Goal: Information Seeking & Learning: Compare options

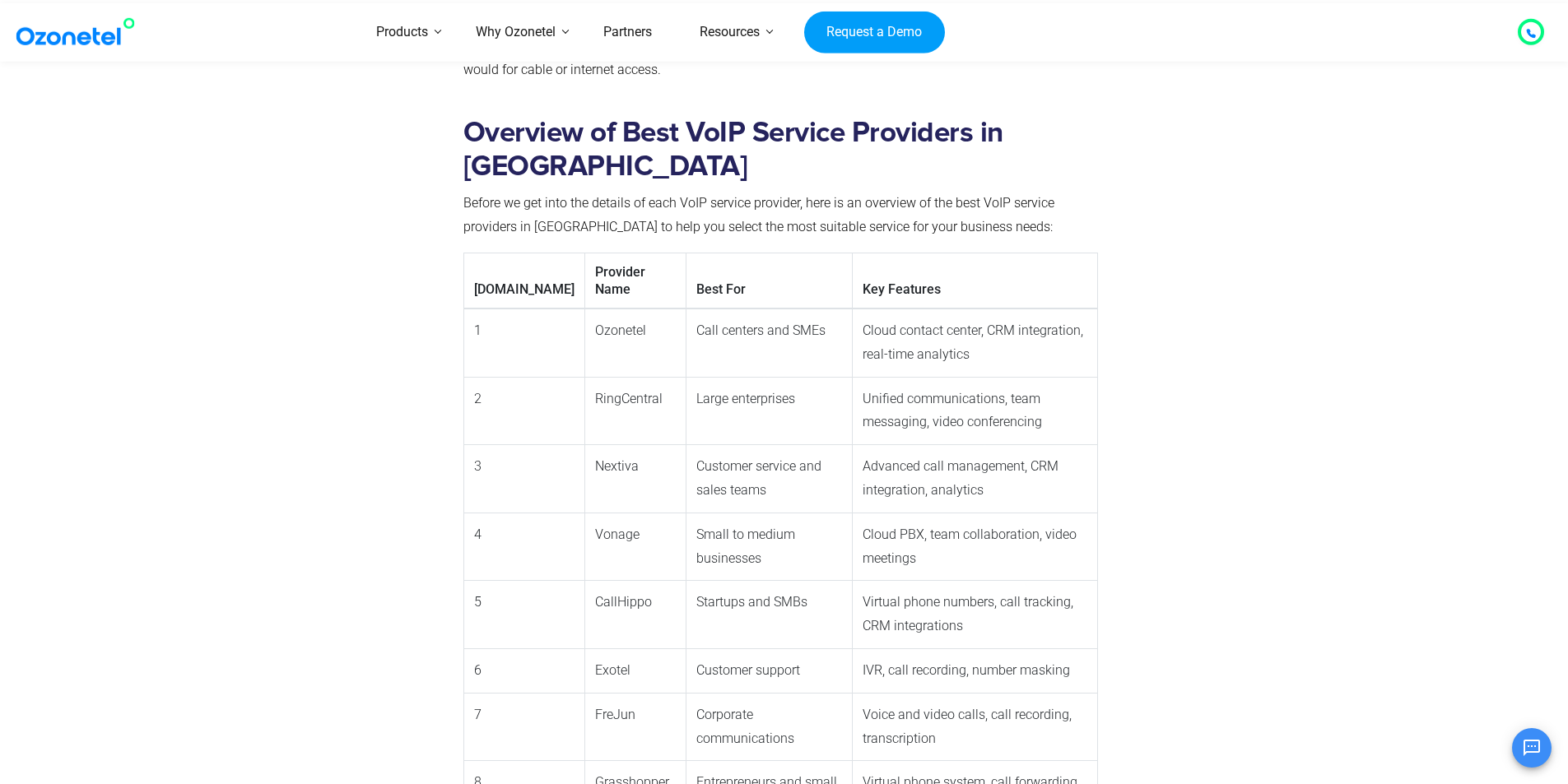
scroll to position [1338, 0]
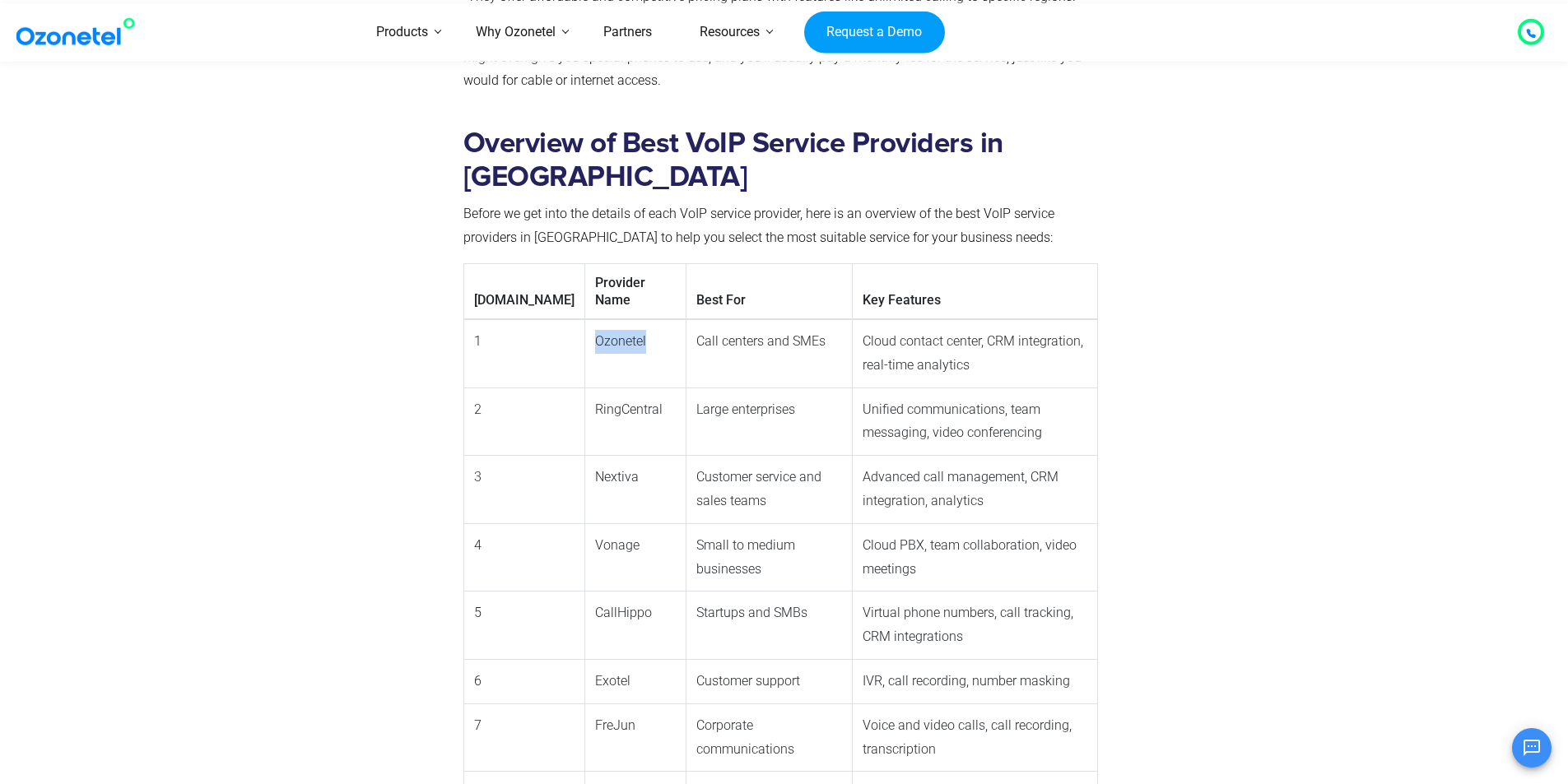
drag, startPoint x: 520, startPoint y: 283, endPoint x: 578, endPoint y: 269, distance: 59.7
click at [584, 319] on td "Ozonetel" at bounding box center [635, 353] width 102 height 68
copy td "Ozonetel"
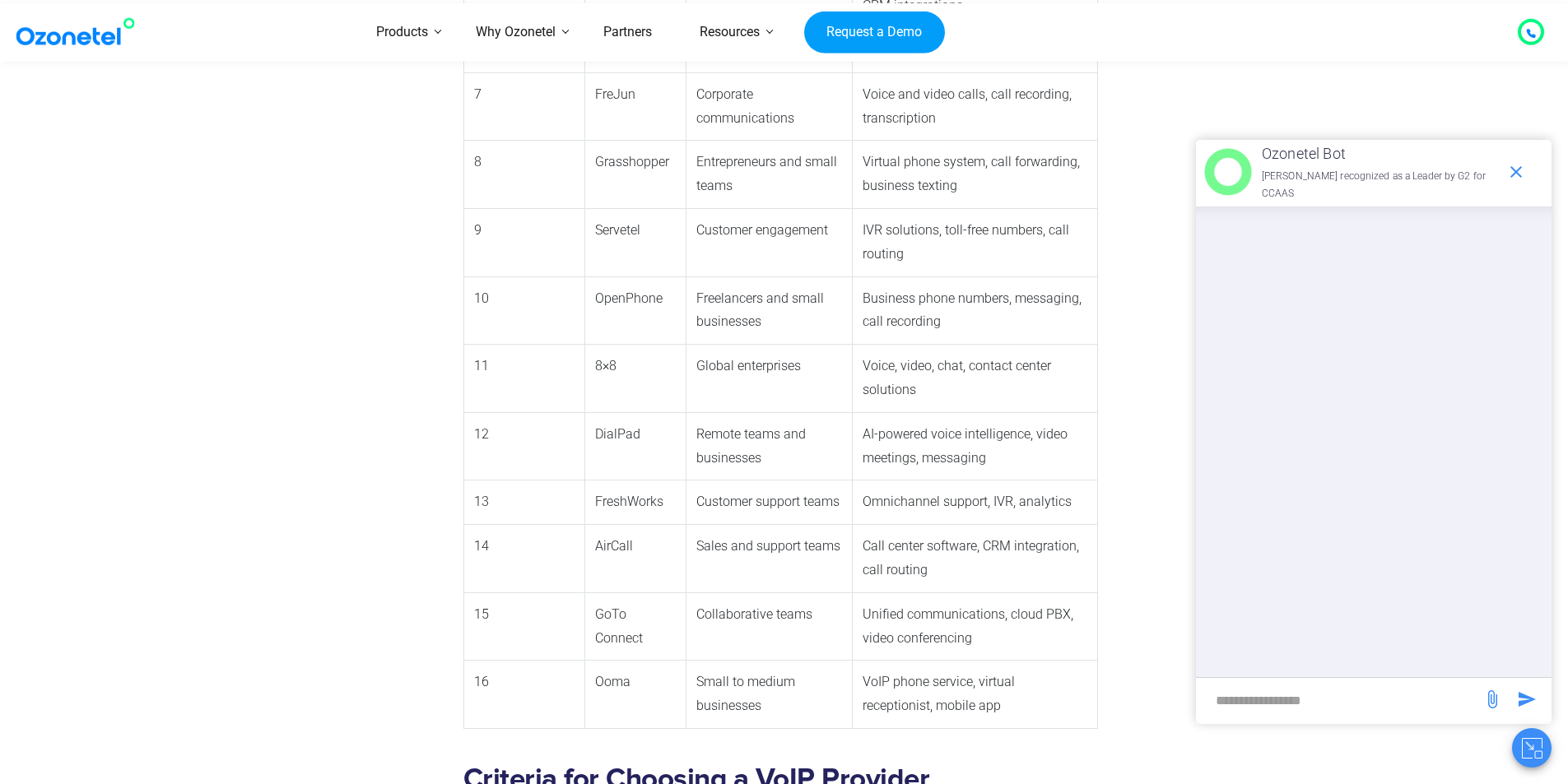
scroll to position [1996, 0]
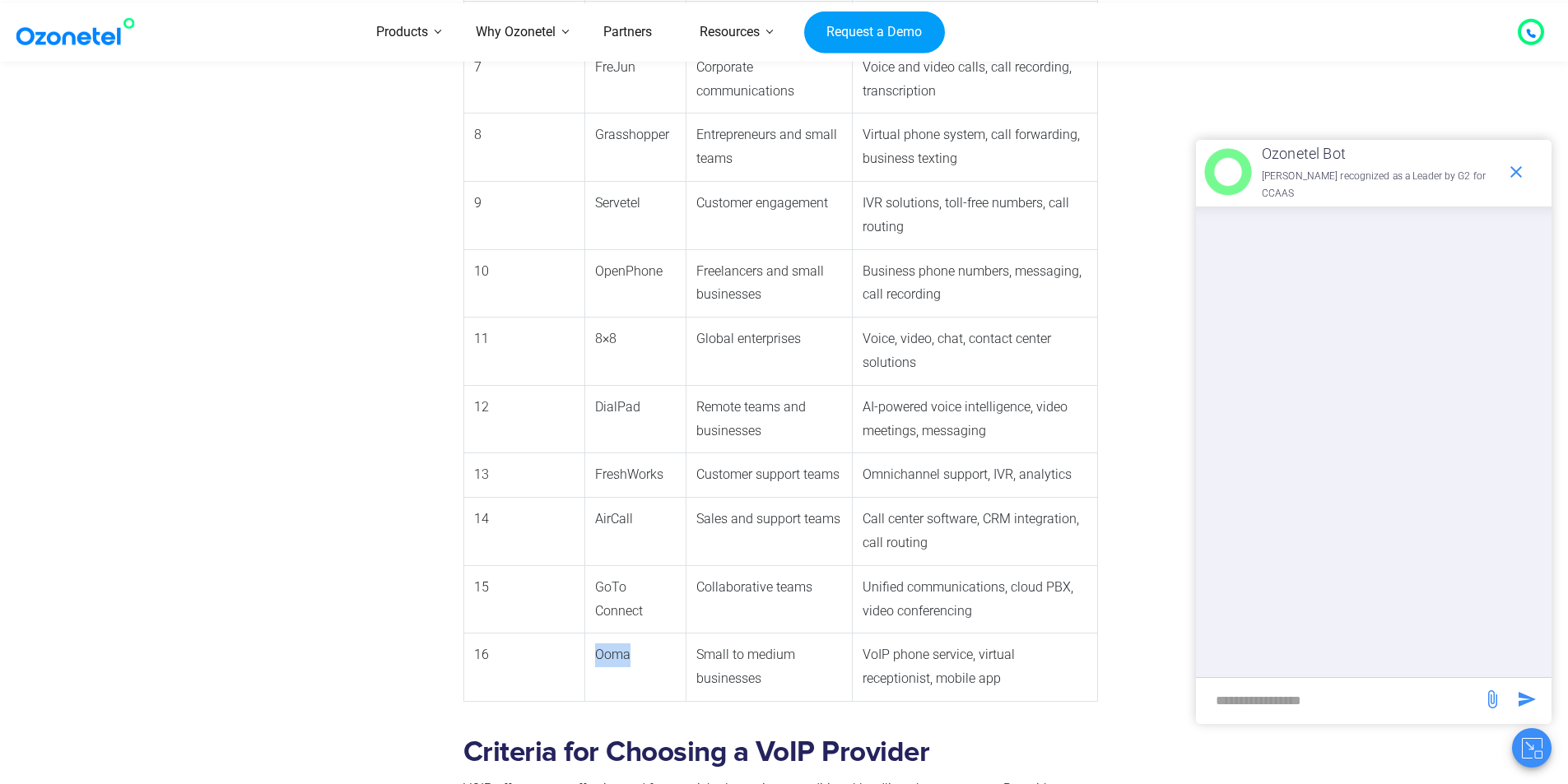
drag, startPoint x: 524, startPoint y: 545, endPoint x: 577, endPoint y: 540, distance: 53.2
click at [584, 634] on td "Ooma" at bounding box center [635, 667] width 102 height 68
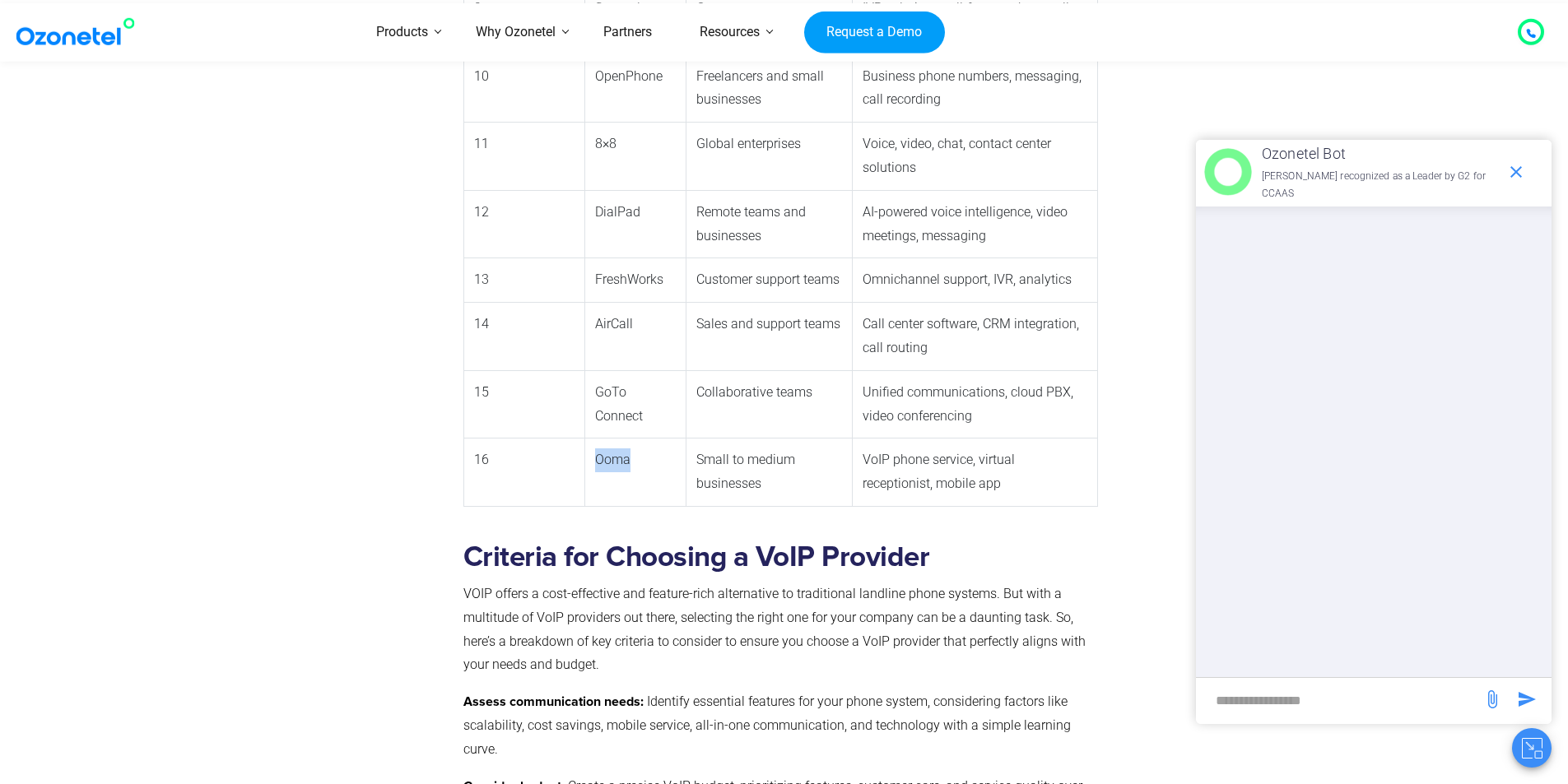
scroll to position [2243, 0]
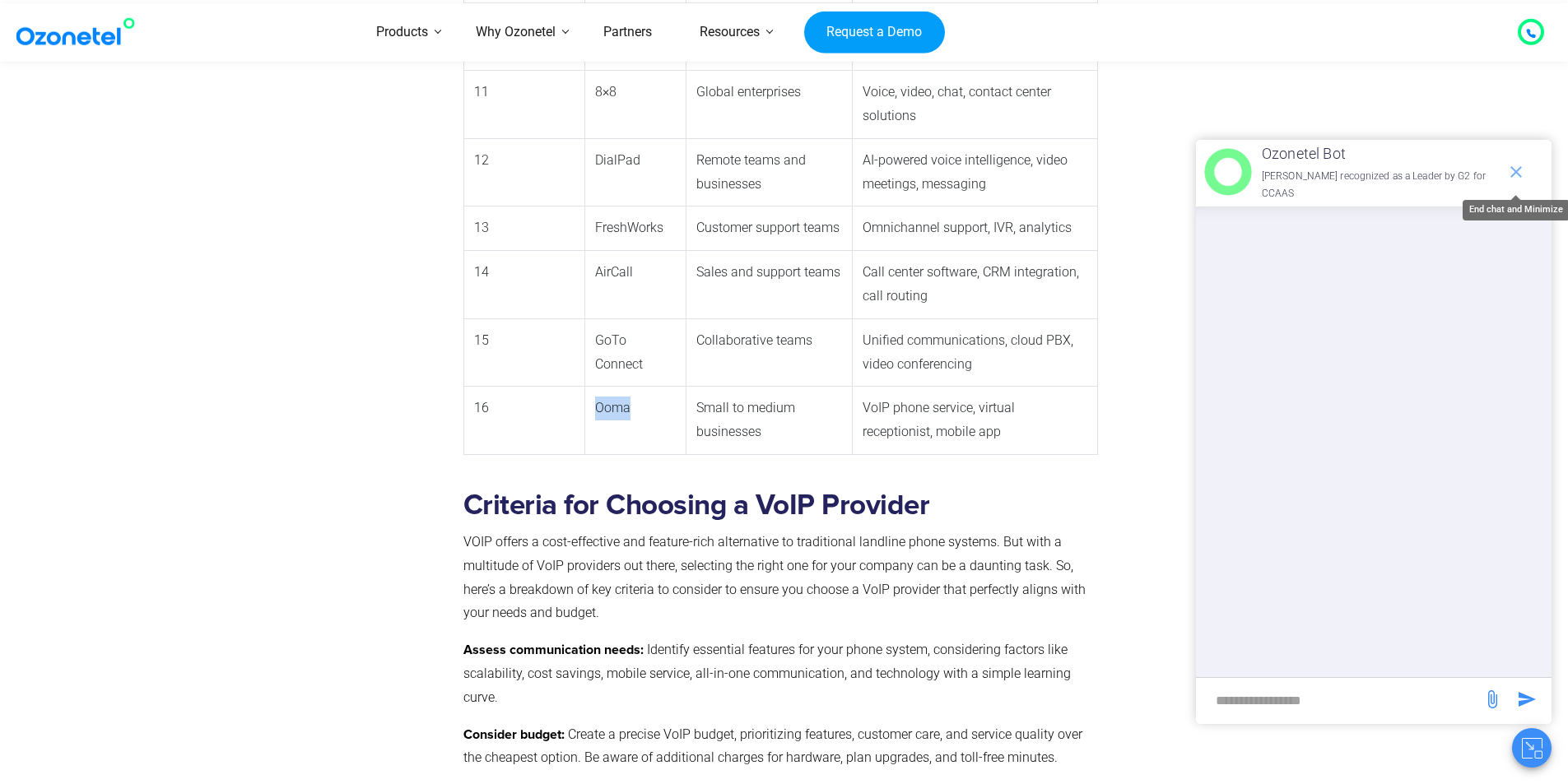
click at [1521, 172] on icon "end chat or minimize" at bounding box center [1516, 172] width 19 height 19
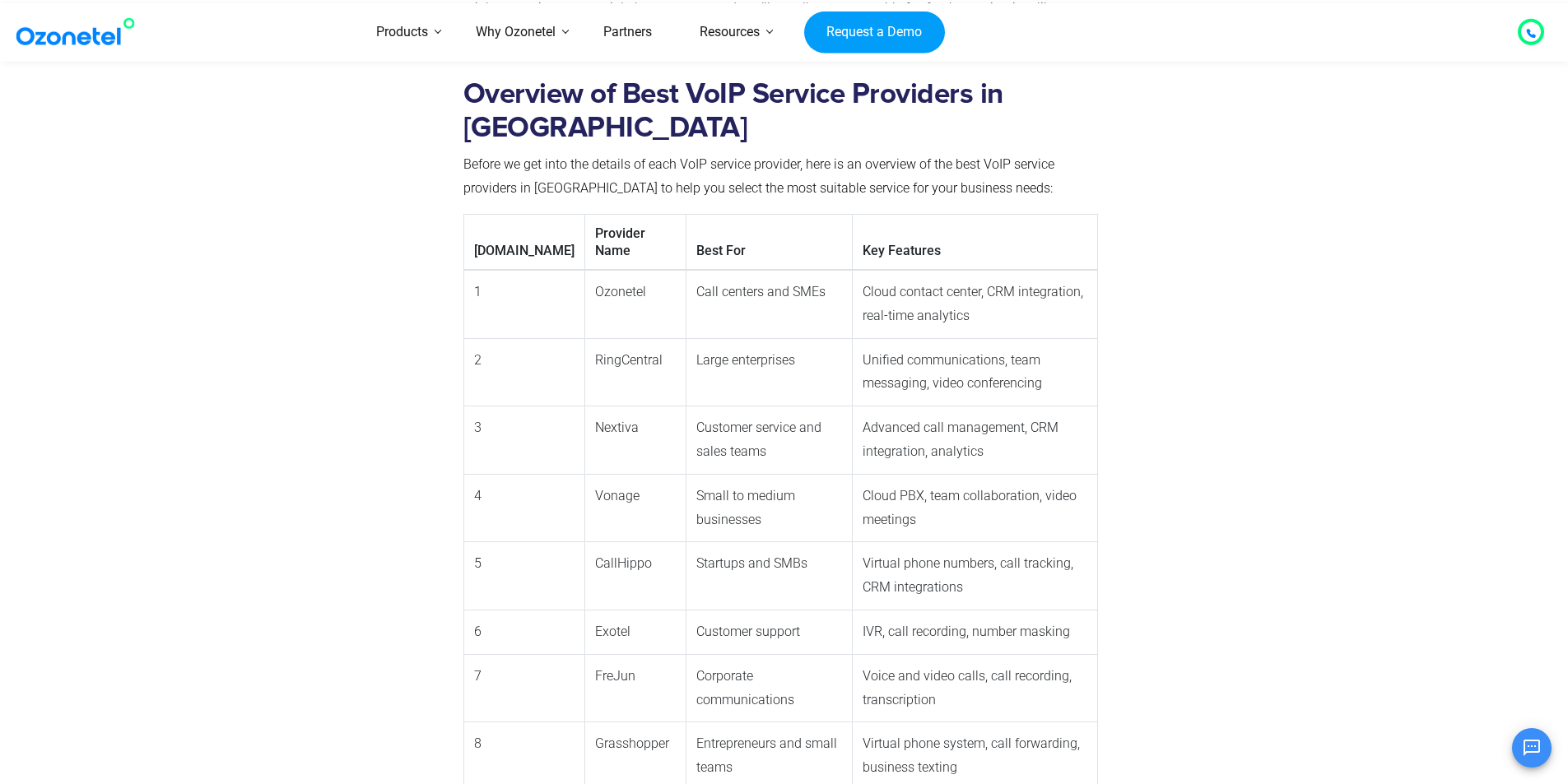
scroll to position [1365, 0]
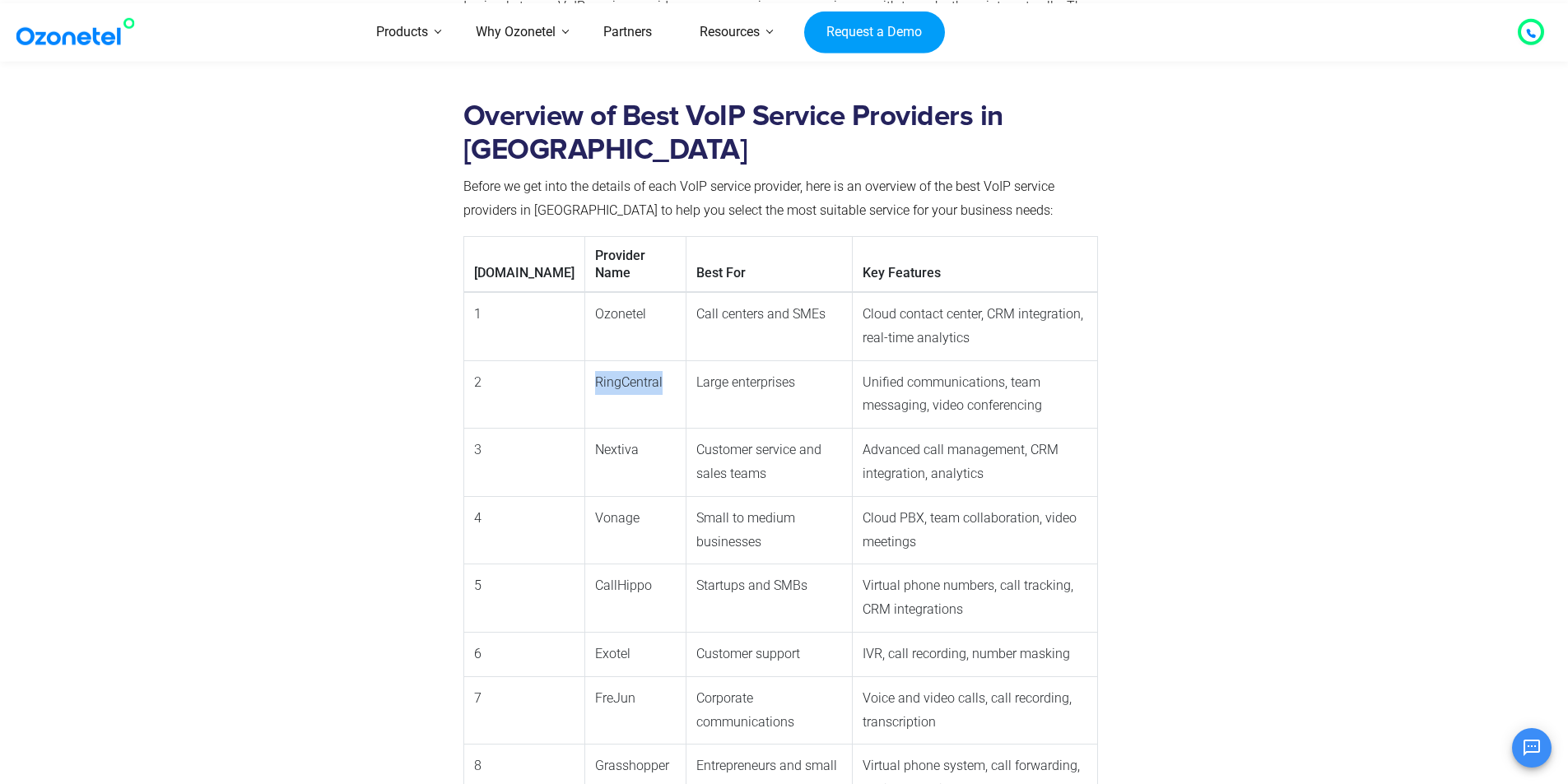
drag, startPoint x: 519, startPoint y: 323, endPoint x: 591, endPoint y: 312, distance: 72.8
click at [591, 360] on td "RingCentral" at bounding box center [635, 394] width 102 height 68
copy td "RingCentral"
drag, startPoint x: 520, startPoint y: 596, endPoint x: 557, endPoint y: 582, distance: 39.6
click at [584, 632] on td "Exotel" at bounding box center [635, 654] width 102 height 45
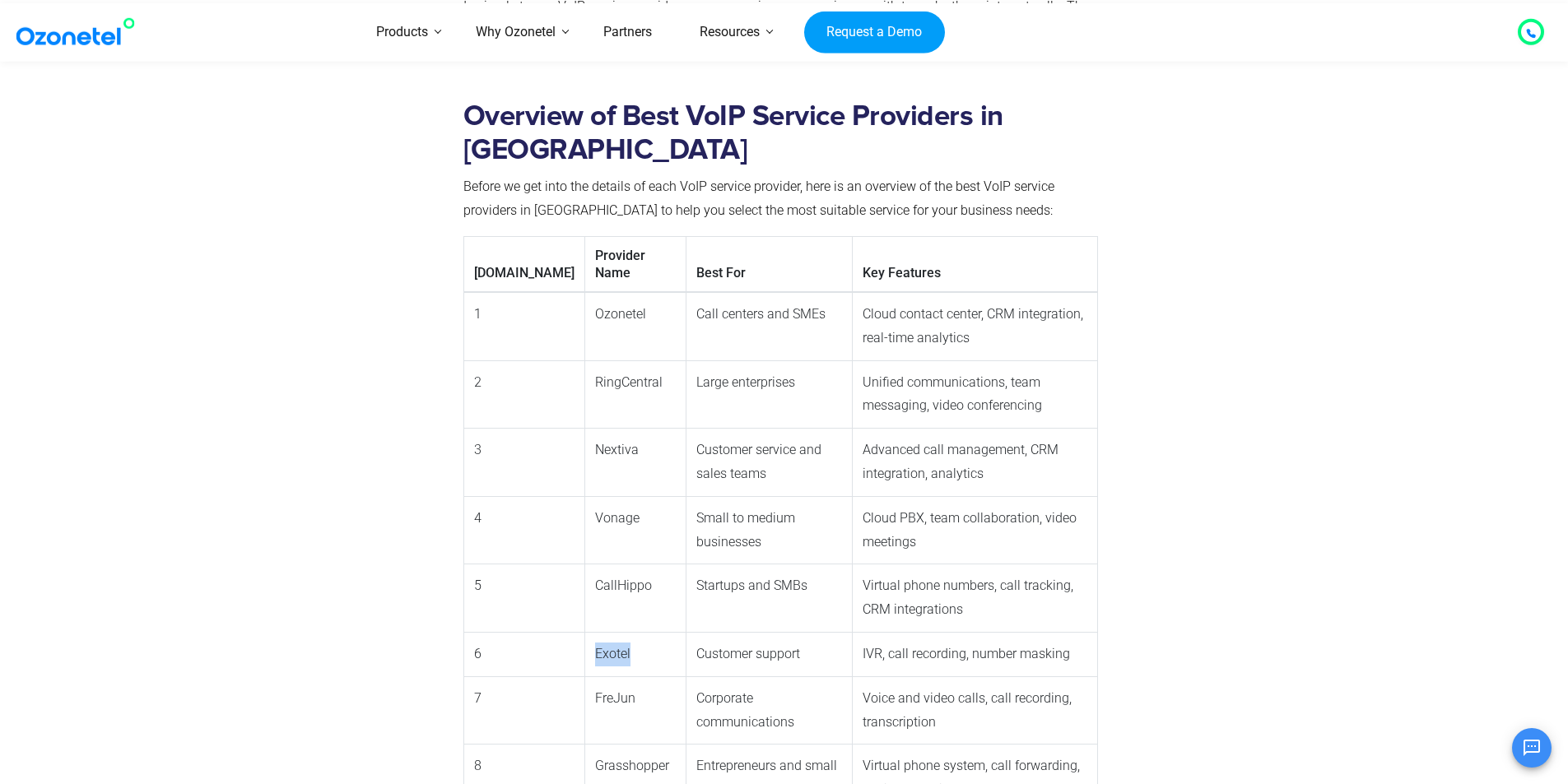
copy td "Exotel"
click at [600, 676] on td "FreJun" at bounding box center [635, 710] width 102 height 68
drag, startPoint x: 565, startPoint y: 597, endPoint x: 519, endPoint y: 598, distance: 46.0
click at [584, 632] on td "Exotel" at bounding box center [635, 654] width 102 height 45
copy td "Exotel"
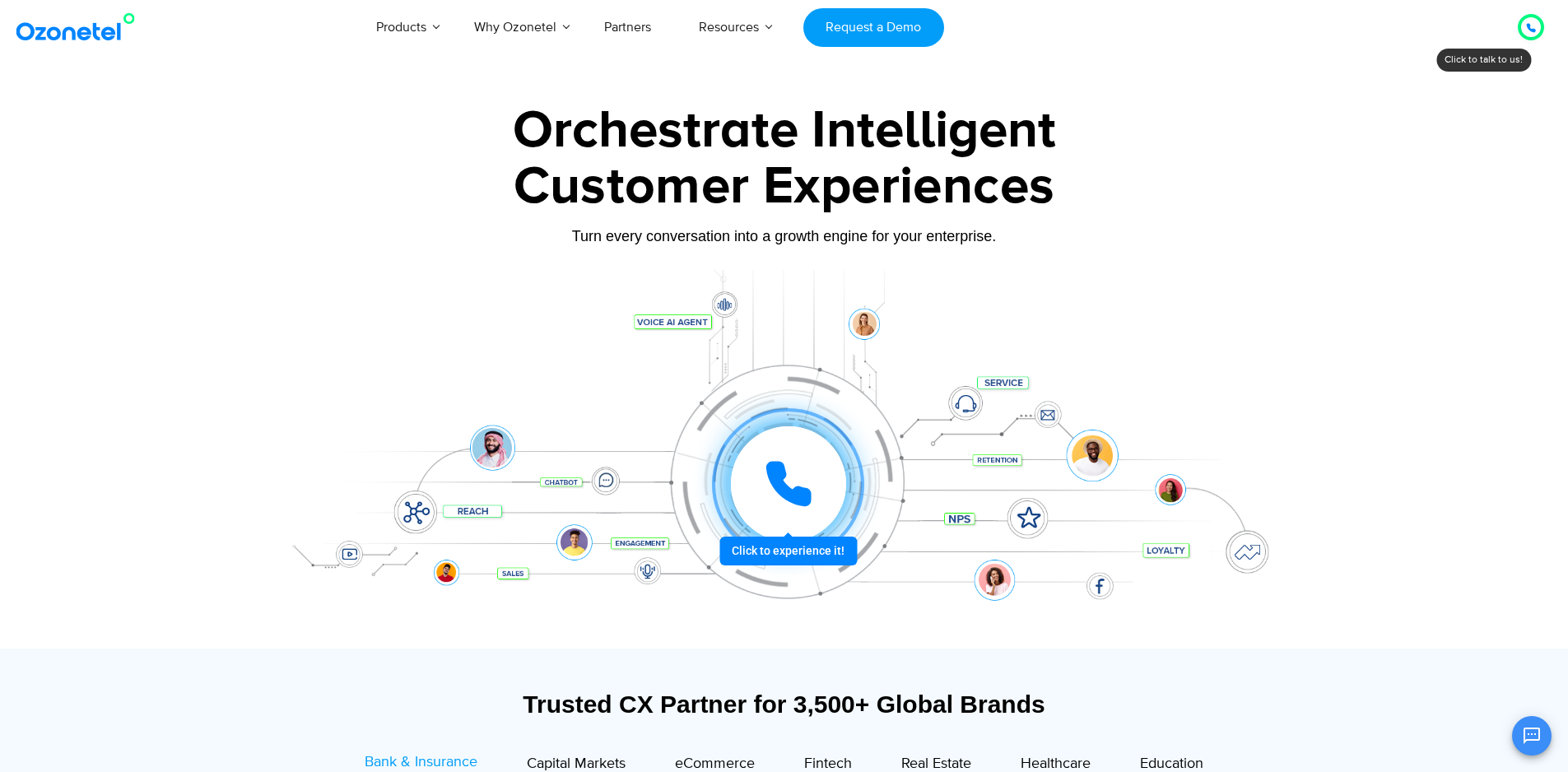
scroll to position [82, 0]
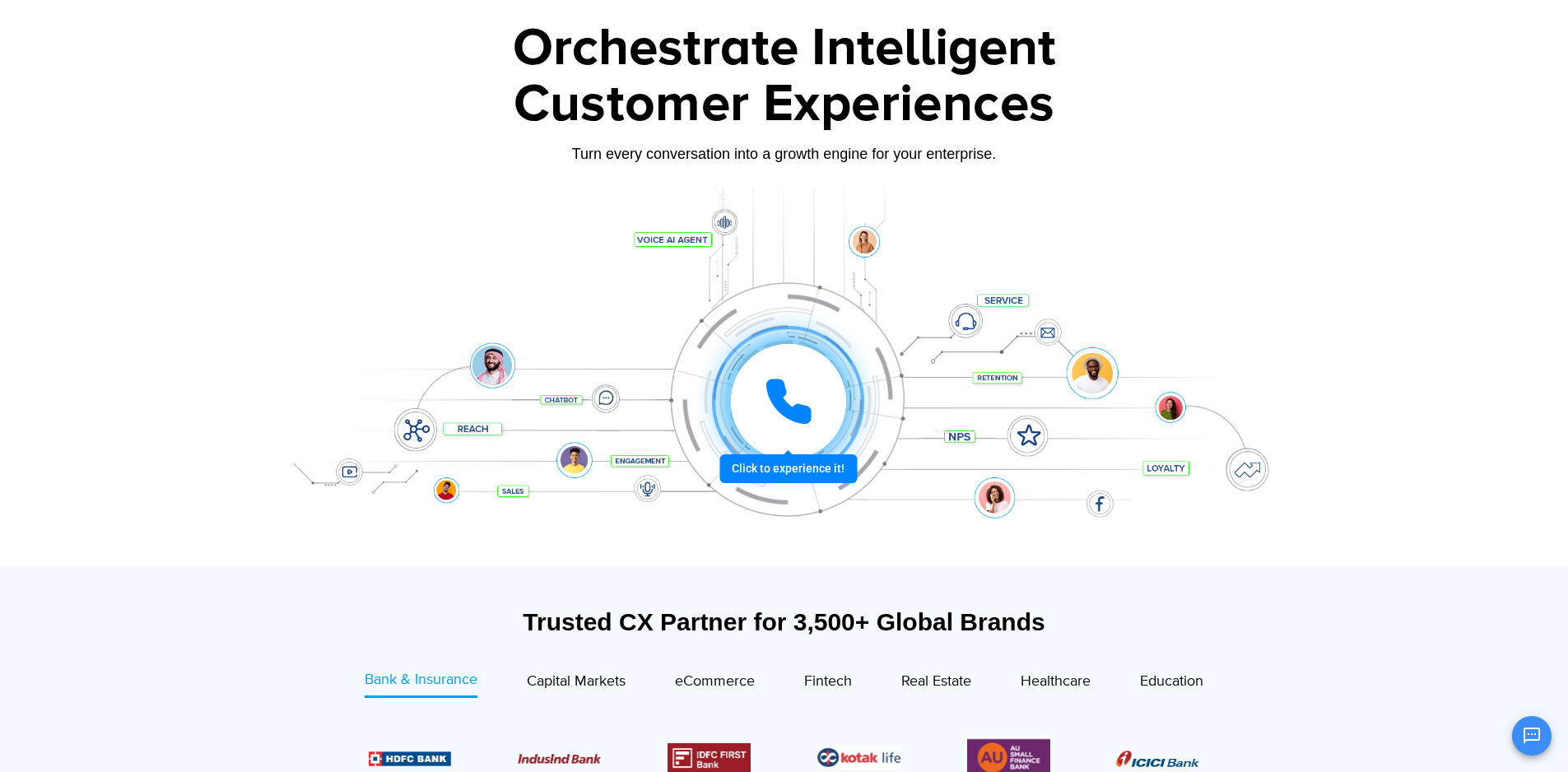
click at [783, 463] on div at bounding box center [788, 402] width 123 height 123
click at [779, 405] on icon at bounding box center [788, 402] width 41 height 41
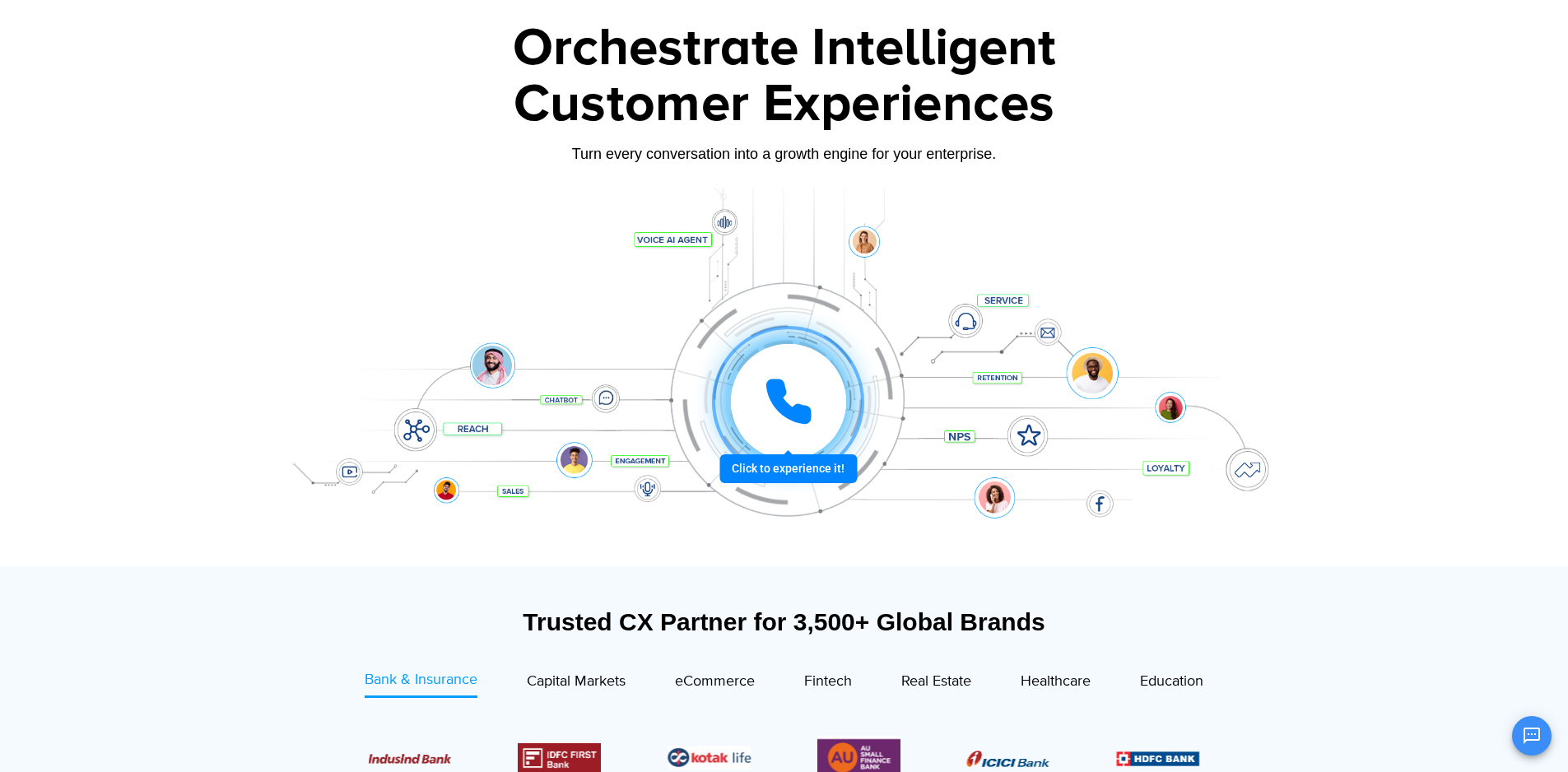
click at [770, 392] on icon at bounding box center [788, 402] width 41 height 41
click at [792, 413] on icon at bounding box center [788, 402] width 41 height 41
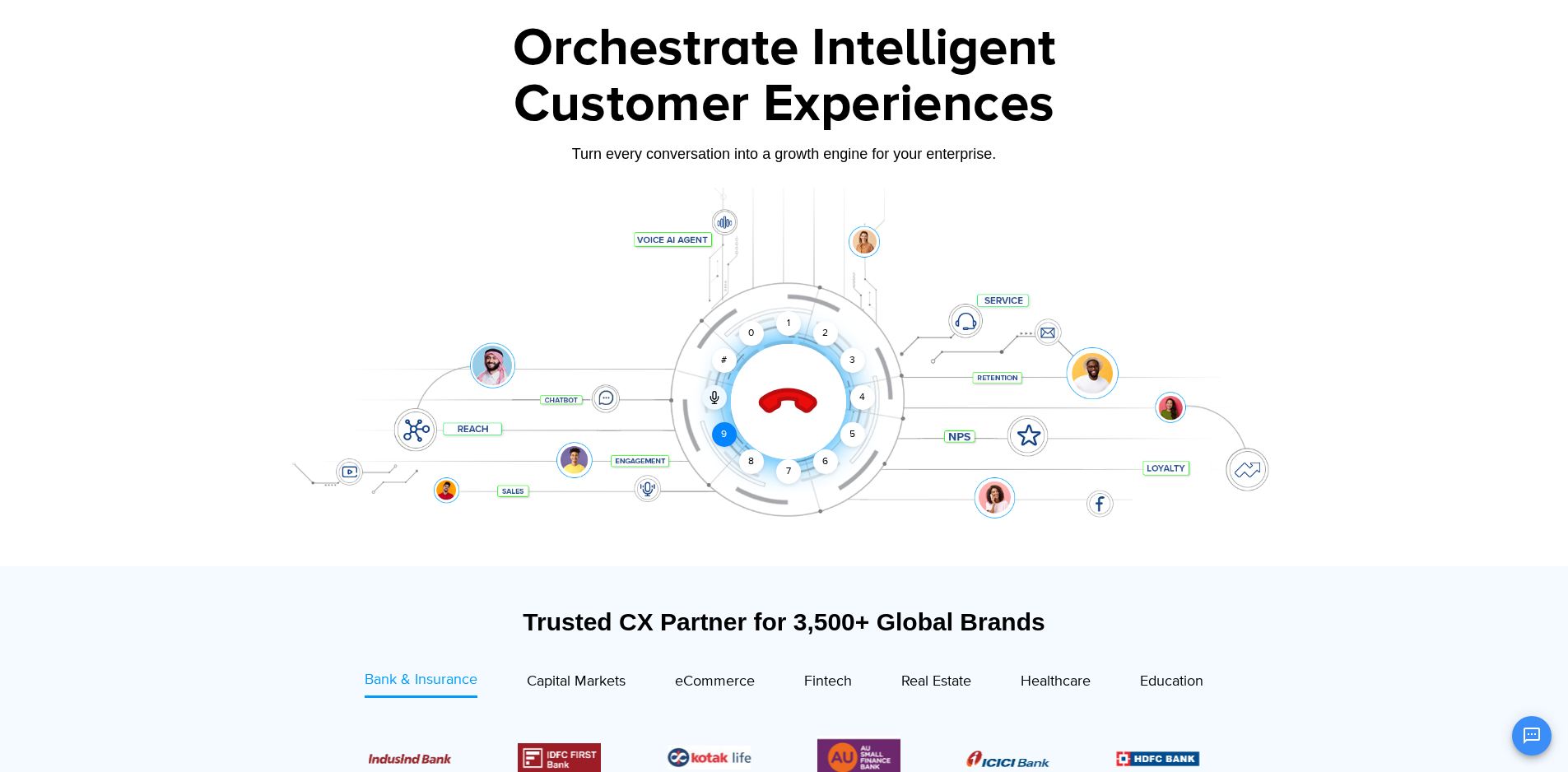
click at [725, 439] on div "9" at bounding box center [724, 434] width 25 height 25
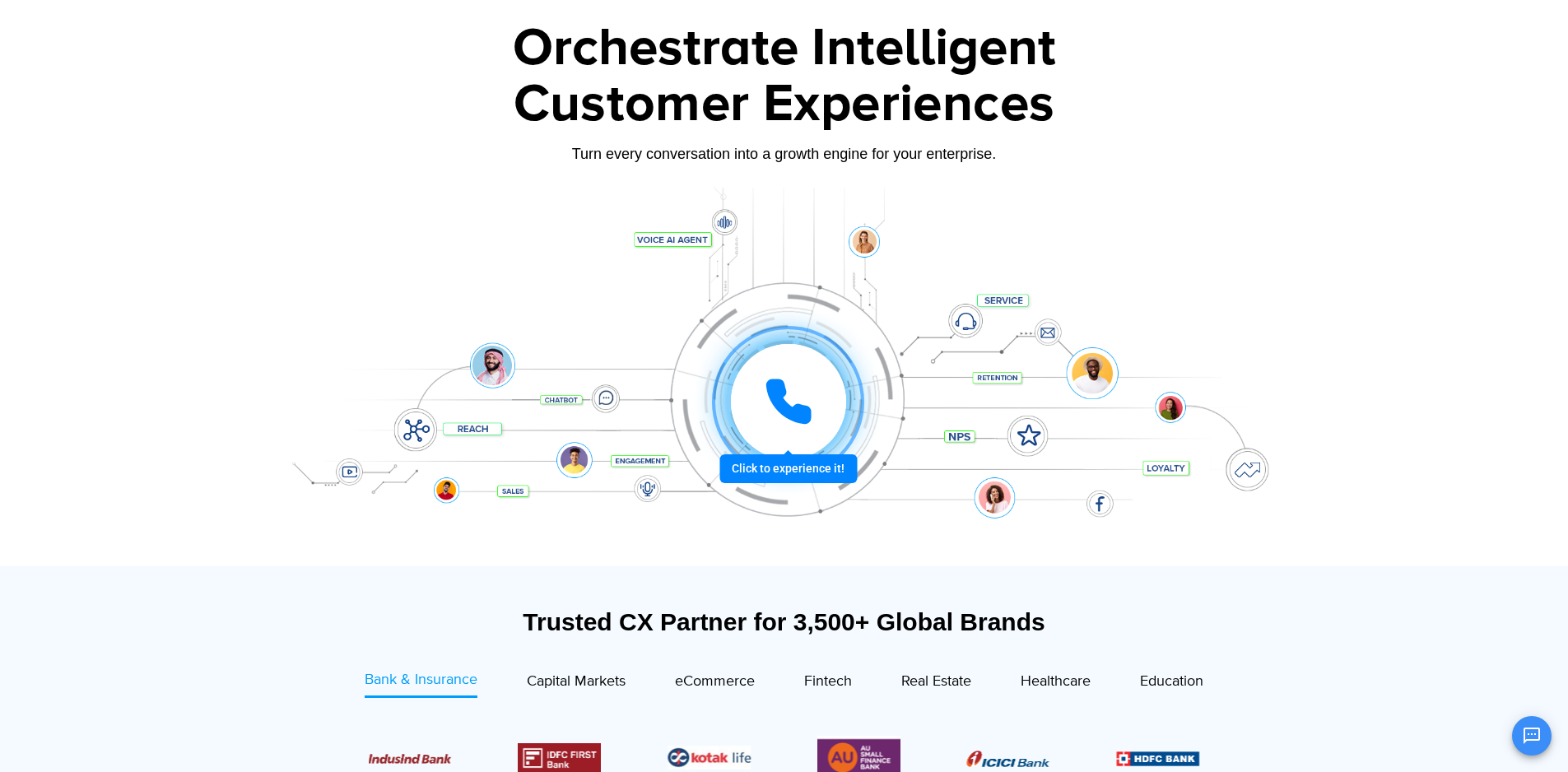
click at [775, 405] on icon at bounding box center [788, 402] width 41 height 41
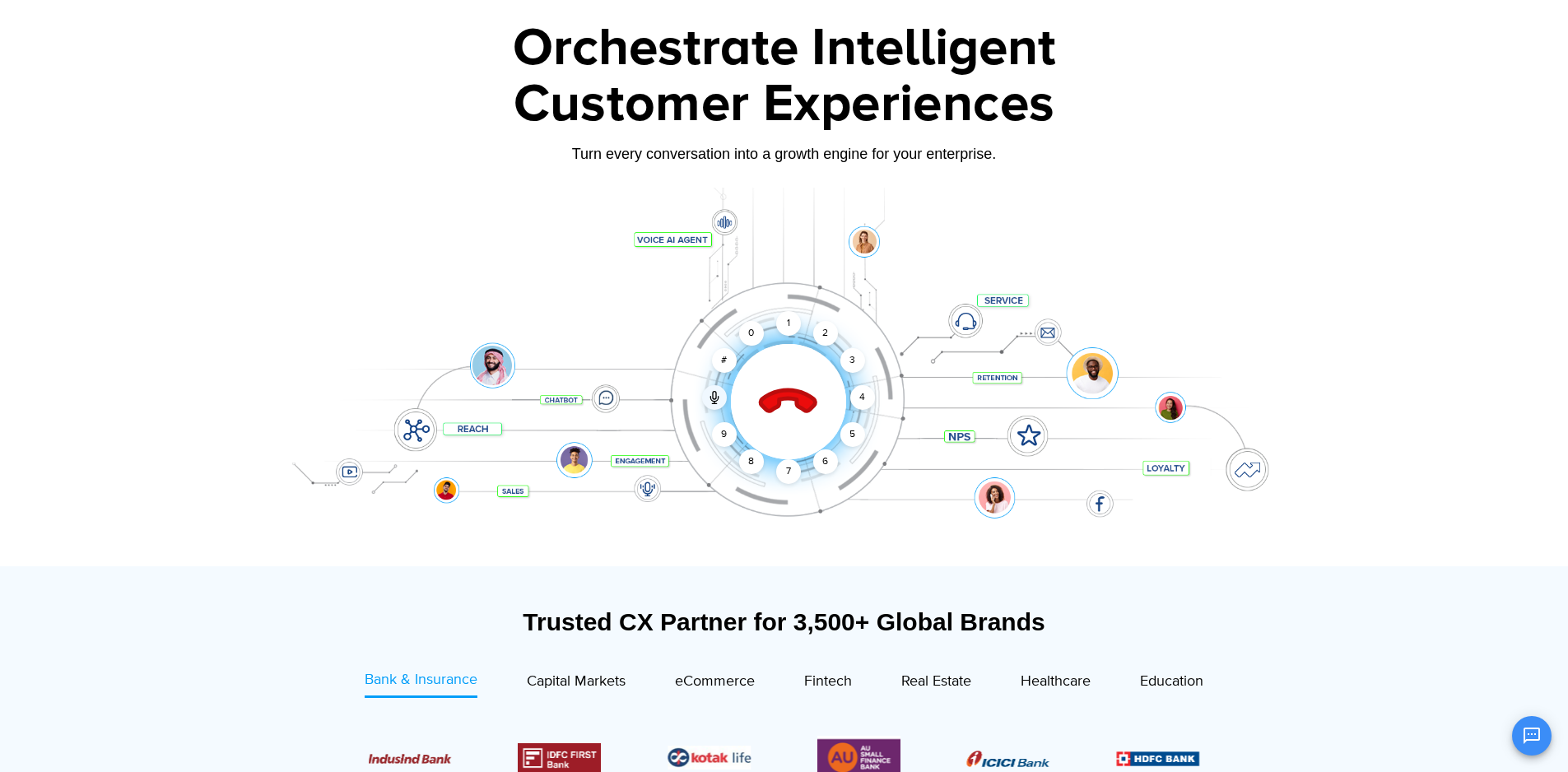
click at [775, 405] on icon at bounding box center [788, 402] width 57 height 57
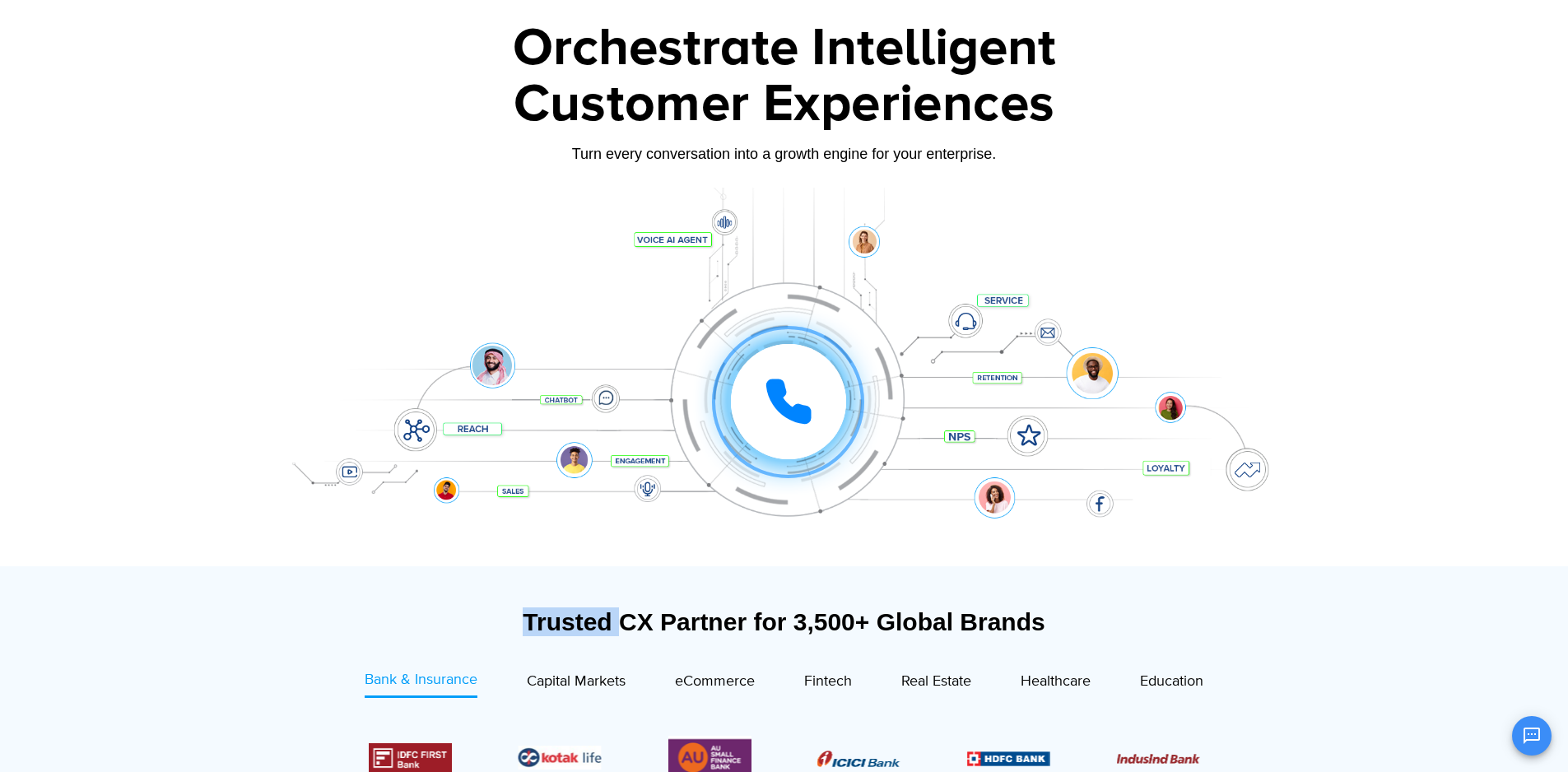
click at [775, 405] on icon at bounding box center [788, 402] width 41 height 41
click at [482, 371] on div "Click to experience it! Call ended 1 2 3 4 5 6 7 8 9 # 0" at bounding box center [788, 369] width 1020 height 66
click at [419, 428] on div "Click to experience it! Call ended 1 2 3 4 5 6 7 8 9 # 0" at bounding box center [784, 369] width 1029 height 280
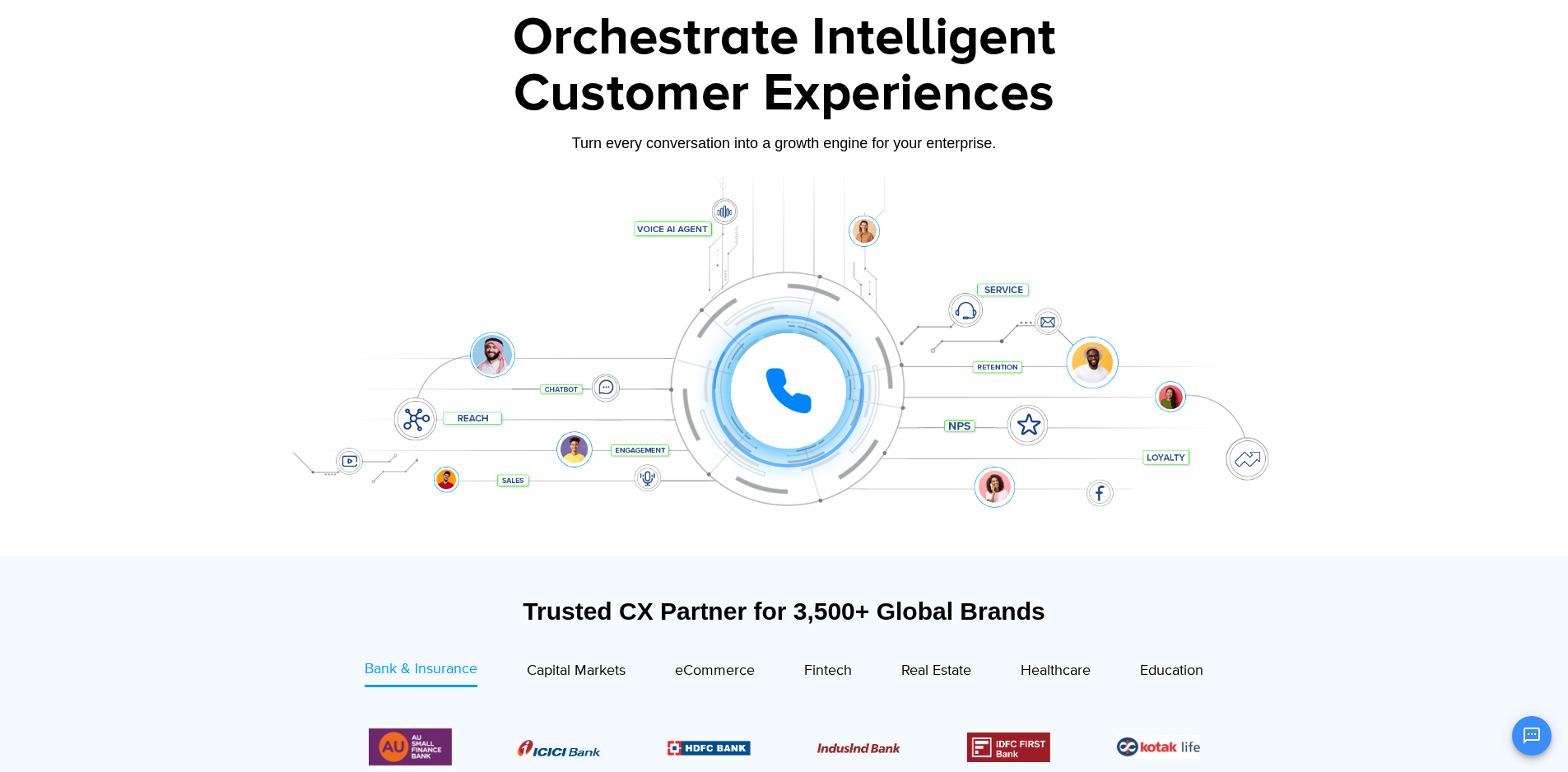
scroll to position [0, 0]
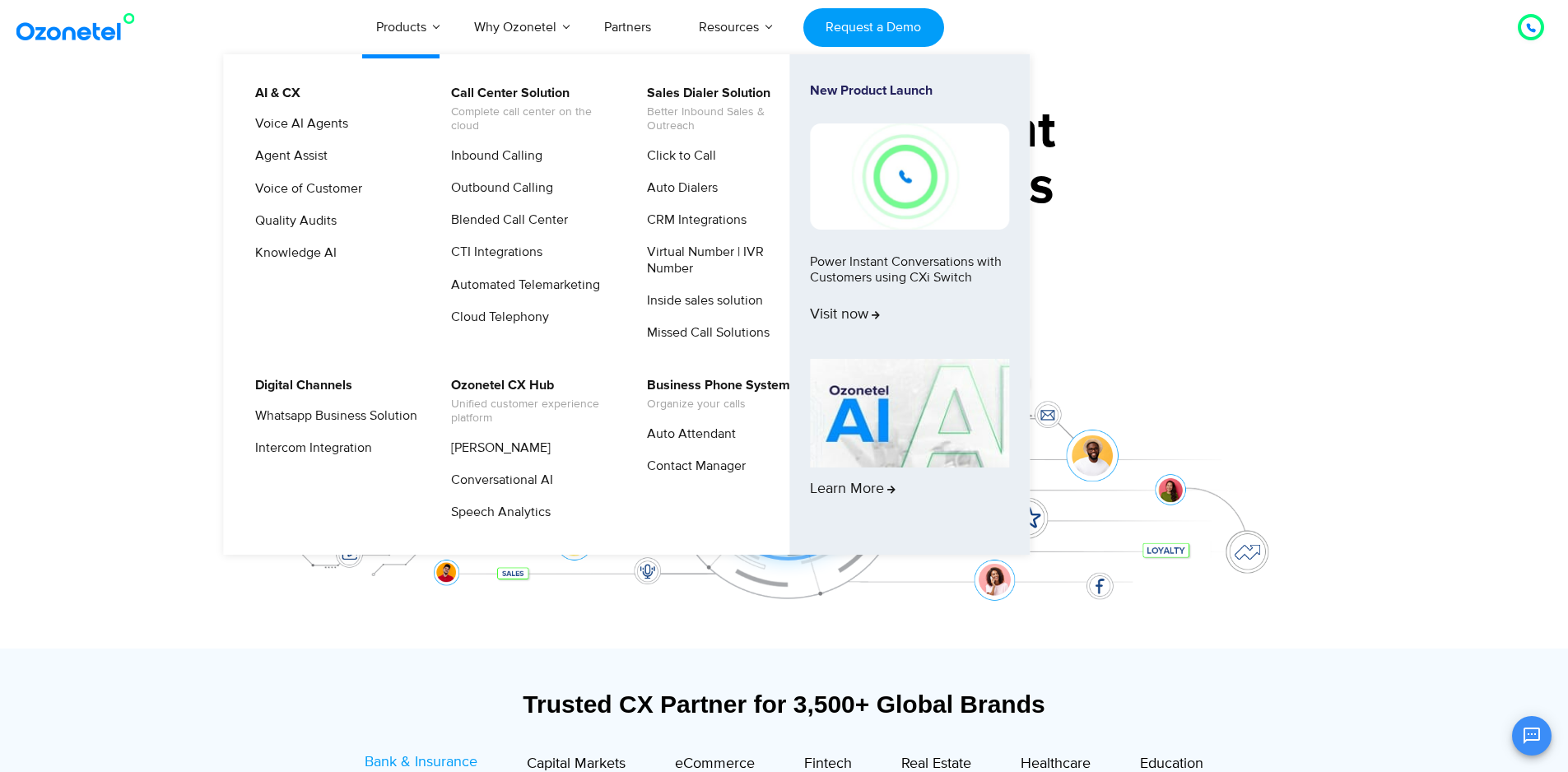
click at [876, 93] on link "New Product Launch Power Instant Conversations with Customers using CXi Switch …" at bounding box center [910, 217] width 199 height 269
click at [911, 430] on img at bounding box center [910, 413] width 199 height 109
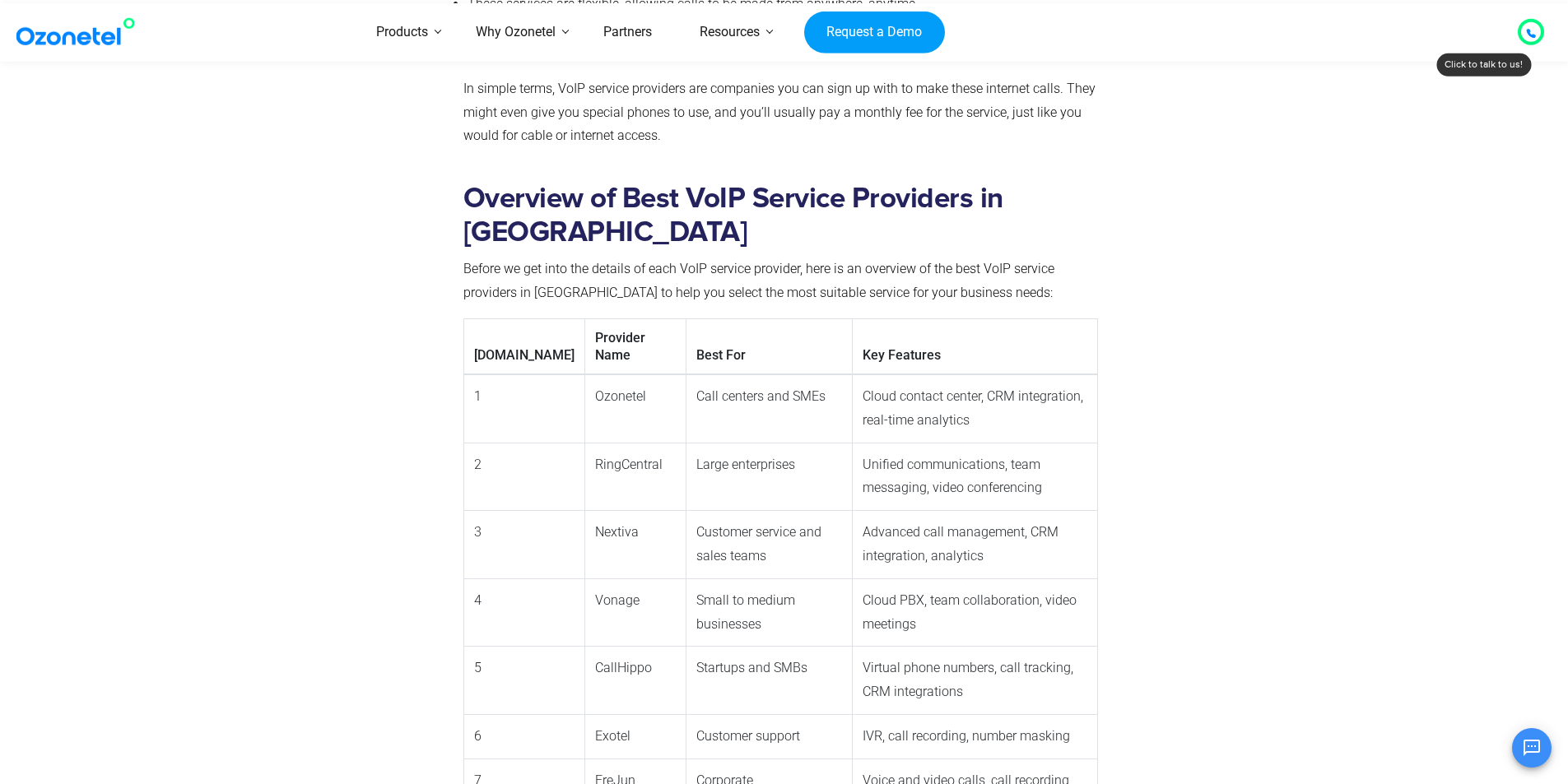
scroll to position [1570, 0]
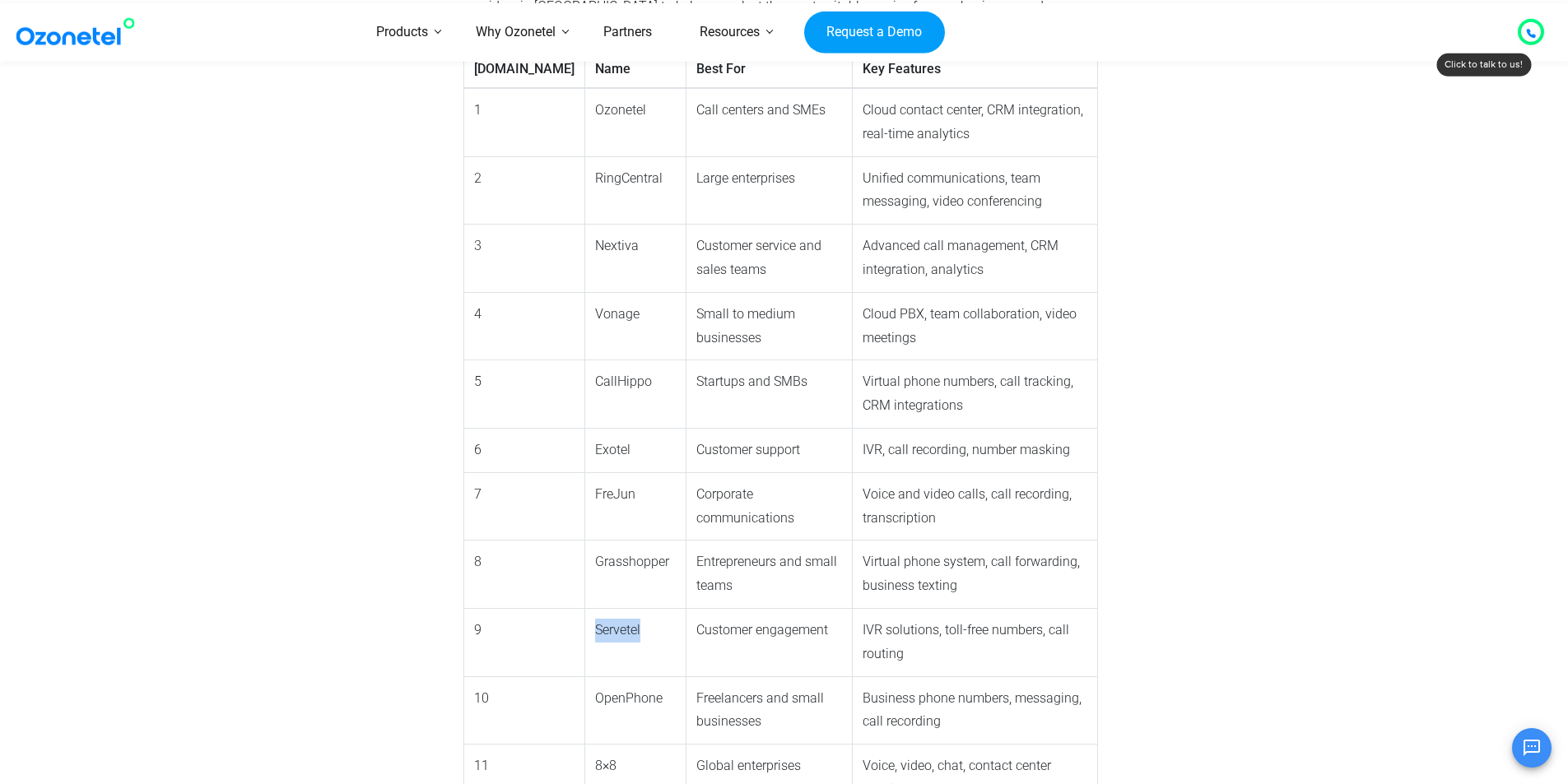
drag, startPoint x: 524, startPoint y: 568, endPoint x: 598, endPoint y: 557, distance: 74.8
click at [598, 608] on td "Servetel" at bounding box center [635, 642] width 102 height 68
copy td "Servetel"
